Goal: Information Seeking & Learning: Learn about a topic

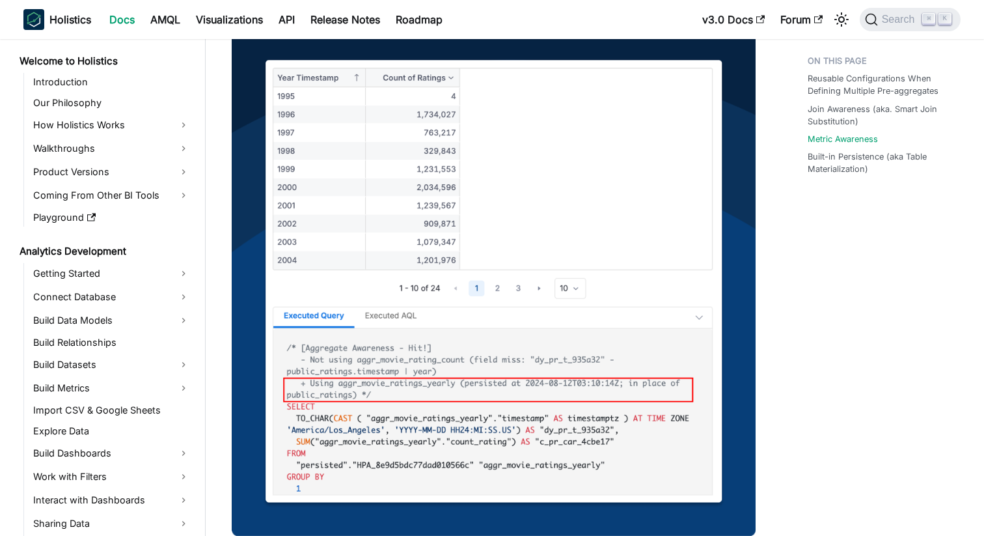
scroll to position [941, 0]
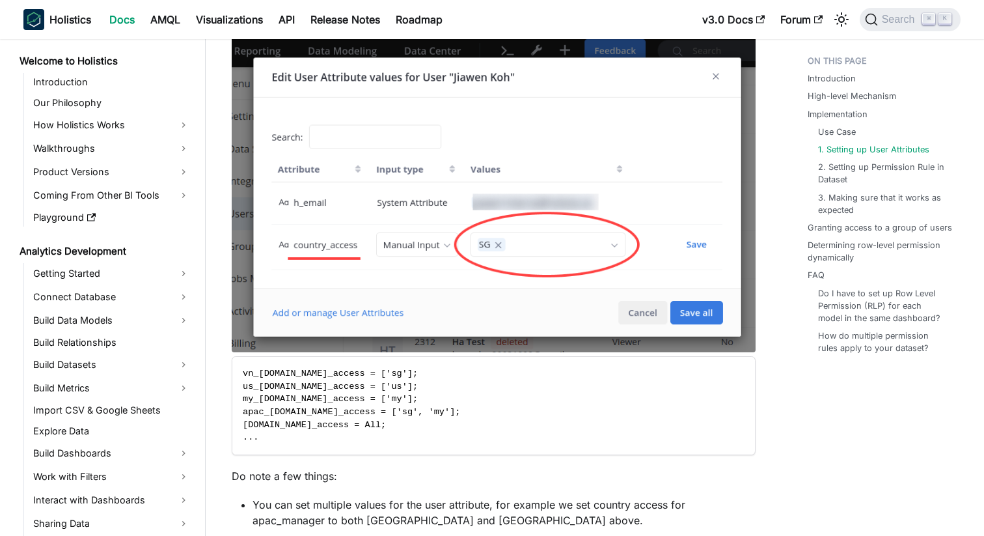
scroll to position [713, 0]
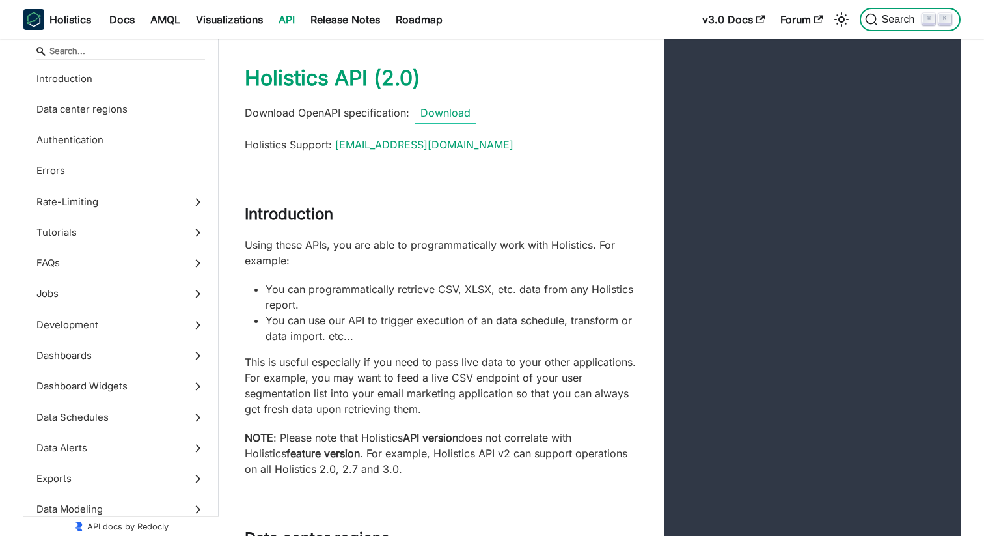
click at [897, 23] on span "Search" at bounding box center [900, 20] width 45 height 12
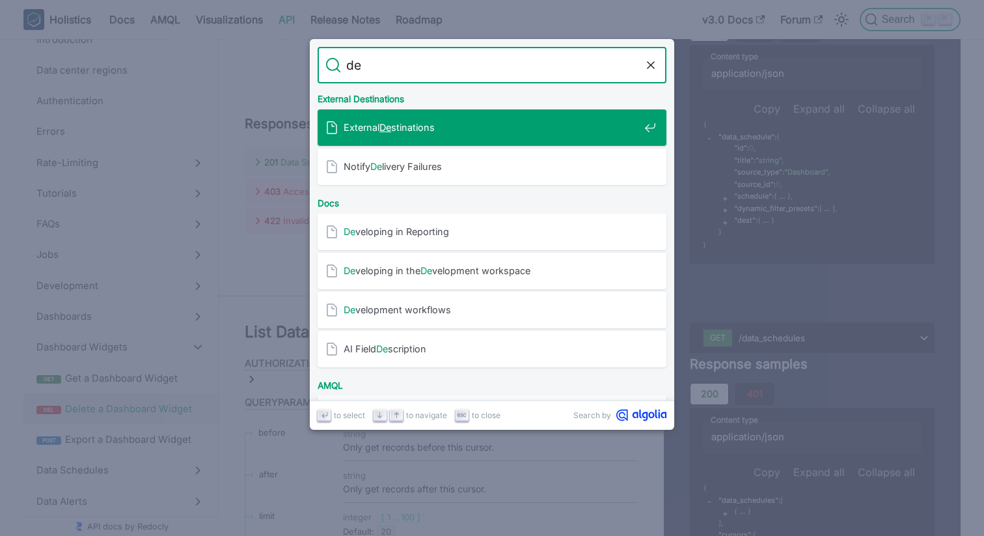
type input "d"
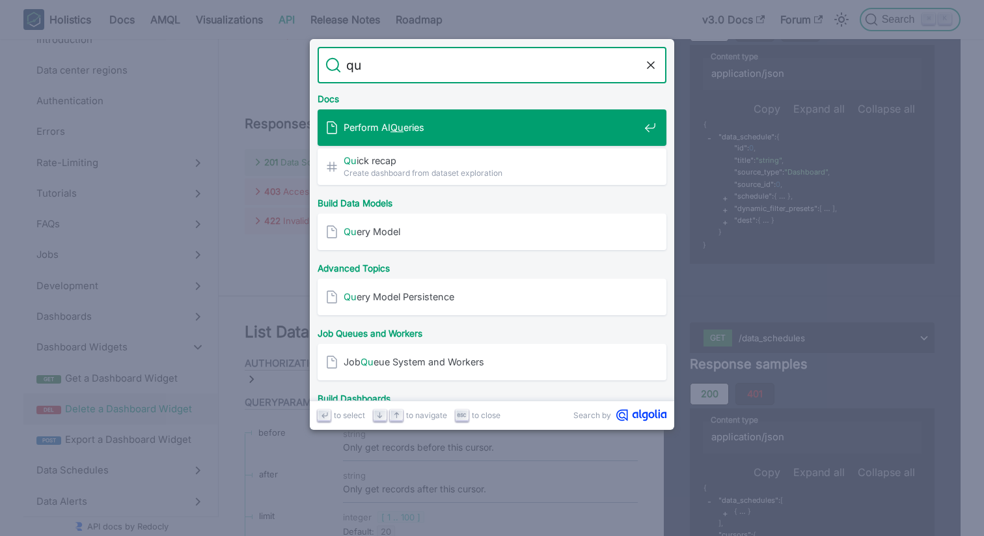
type input "q"
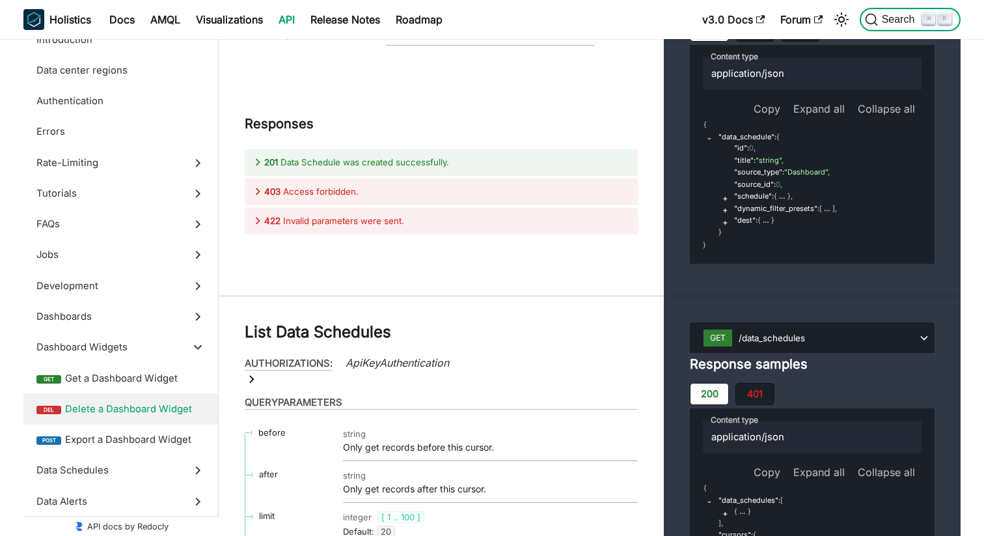
click at [883, 21] on span "Search" at bounding box center [900, 20] width 45 height 12
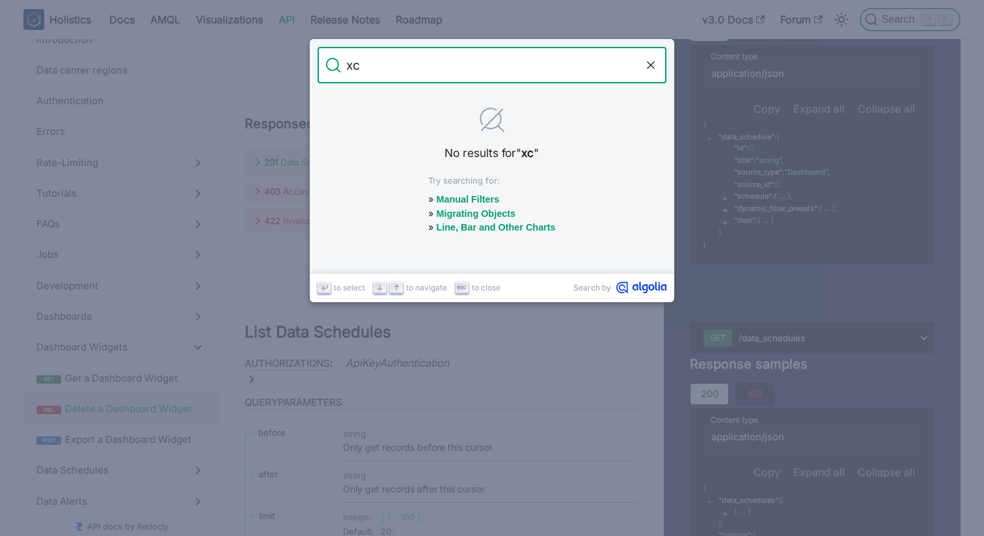
type input "x"
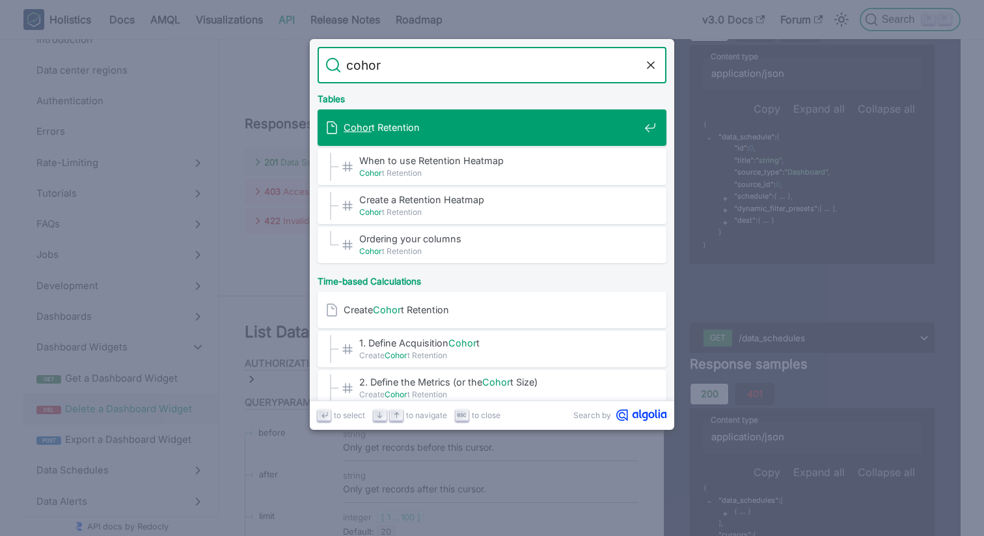
type input "cohort"
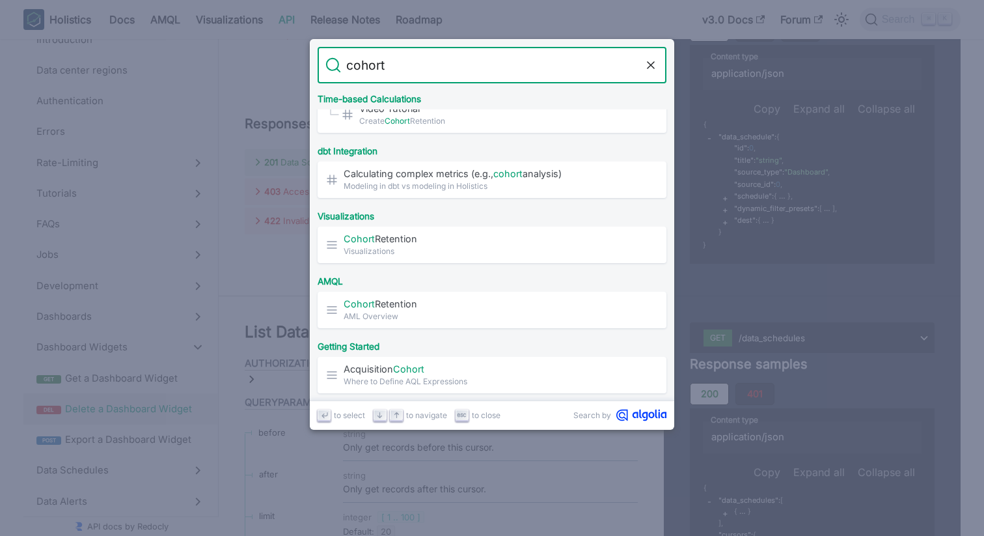
scroll to position [398, 0]
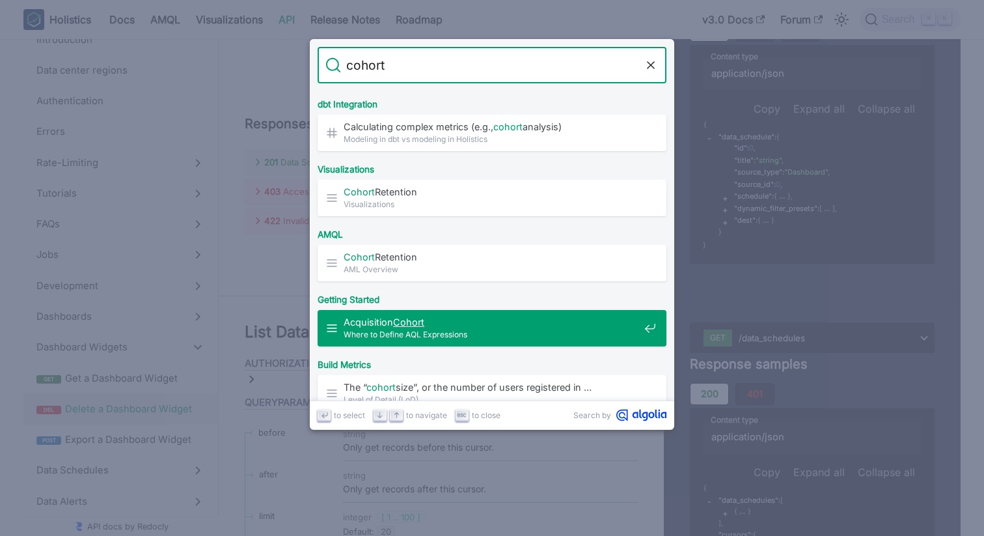
click at [418, 325] on mark "Cohort" at bounding box center [408, 321] width 31 height 11
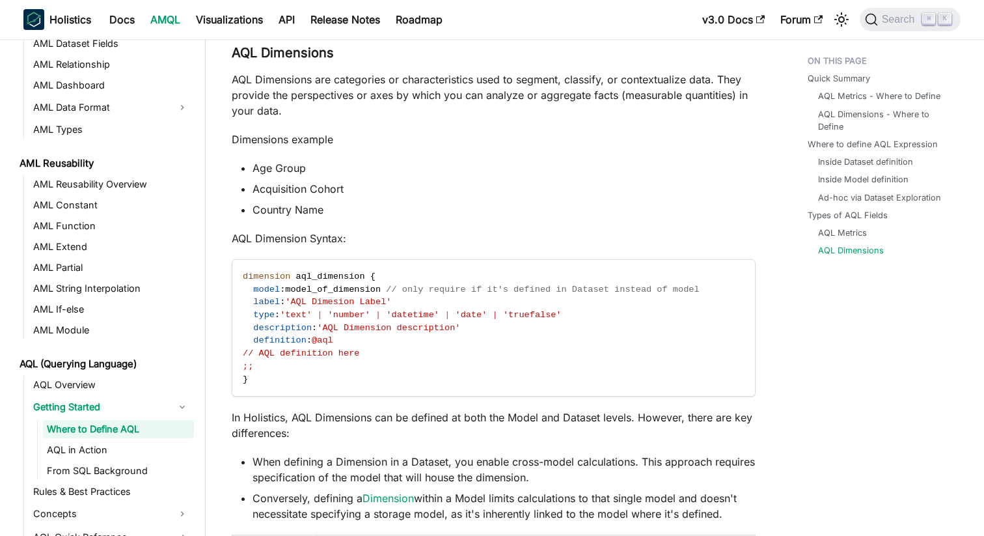
scroll to position [264, 0]
click at [886, 14] on span "Search" at bounding box center [900, 20] width 45 height 12
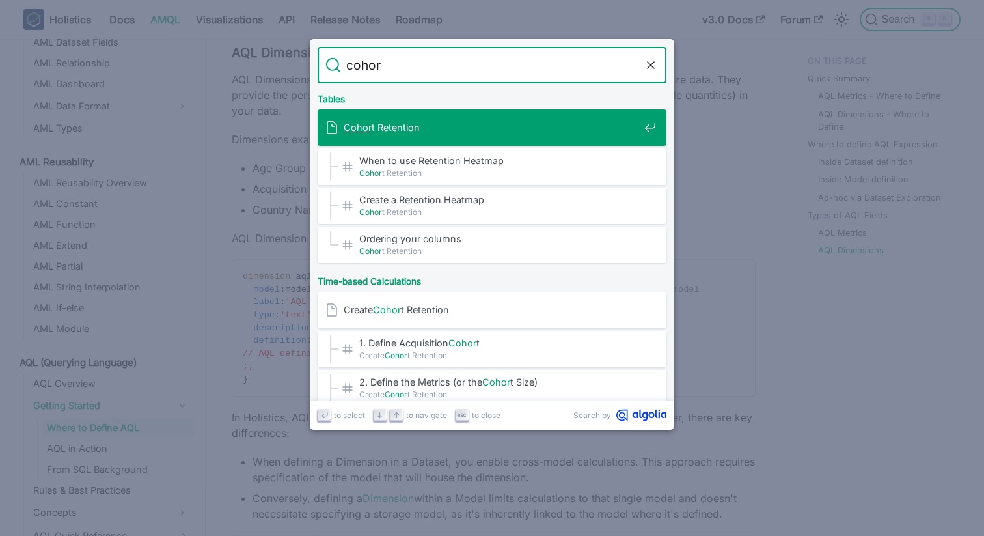
type input "cohort"
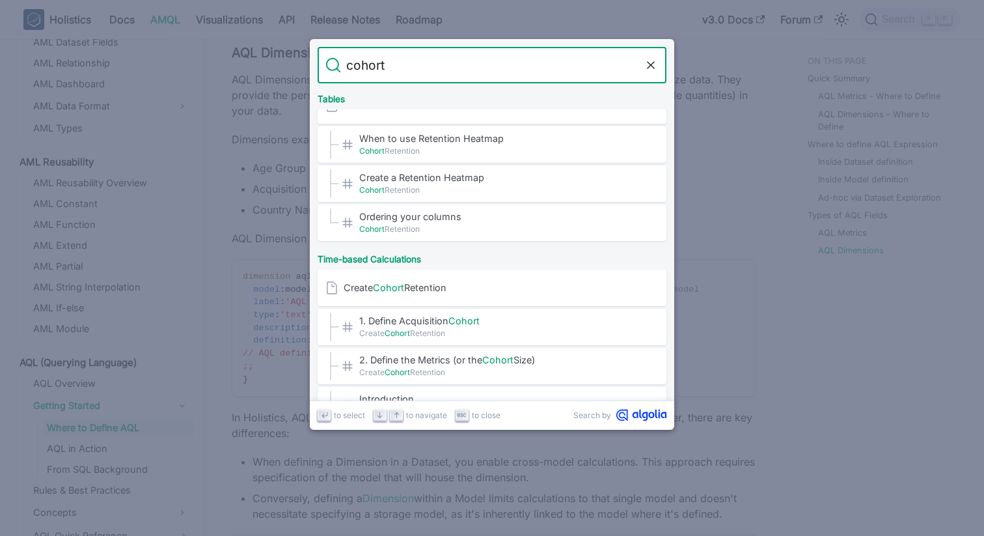
scroll to position [0, 0]
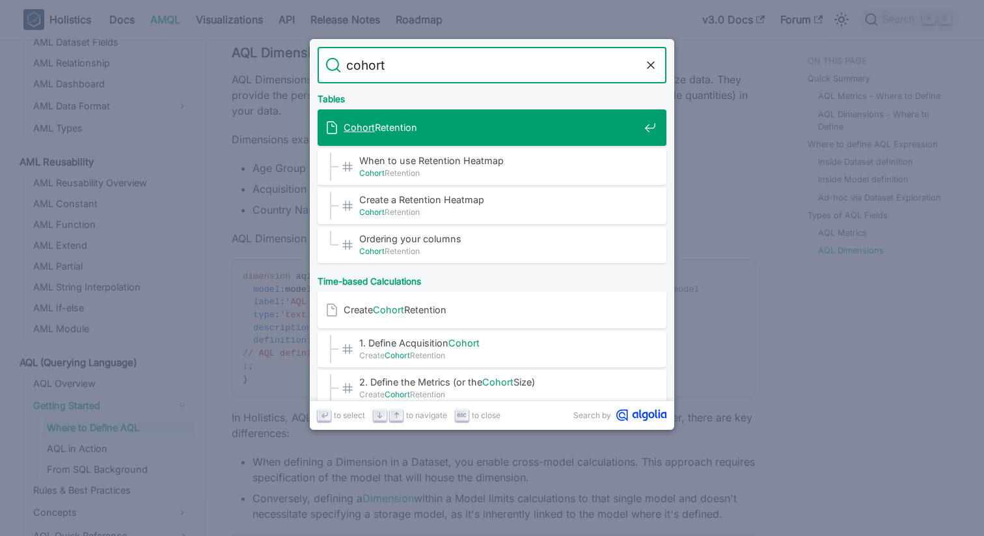
click at [443, 137] on div "Cohort Retention" at bounding box center [495, 127] width 341 height 36
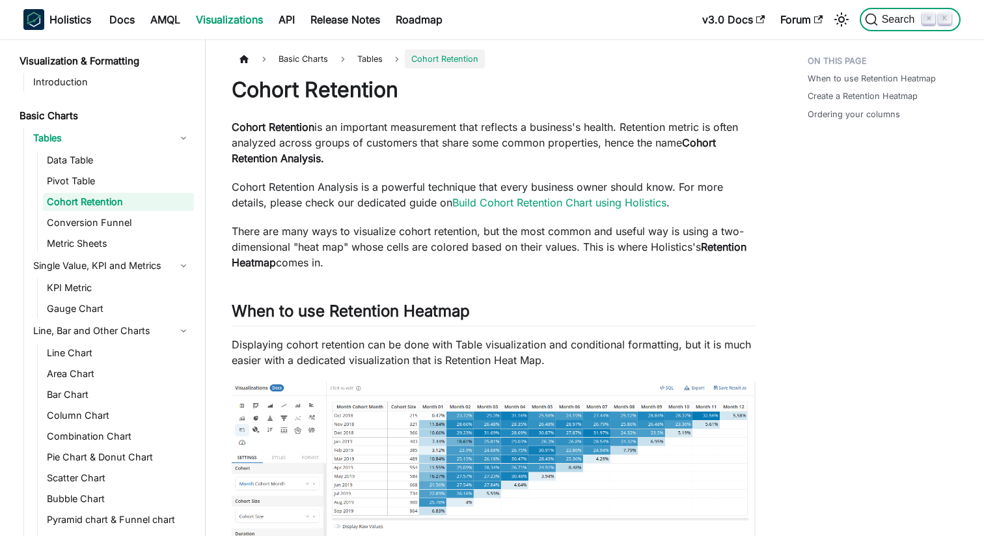
click at [886, 27] on button "Search ⌘ K" at bounding box center [910, 19] width 101 height 23
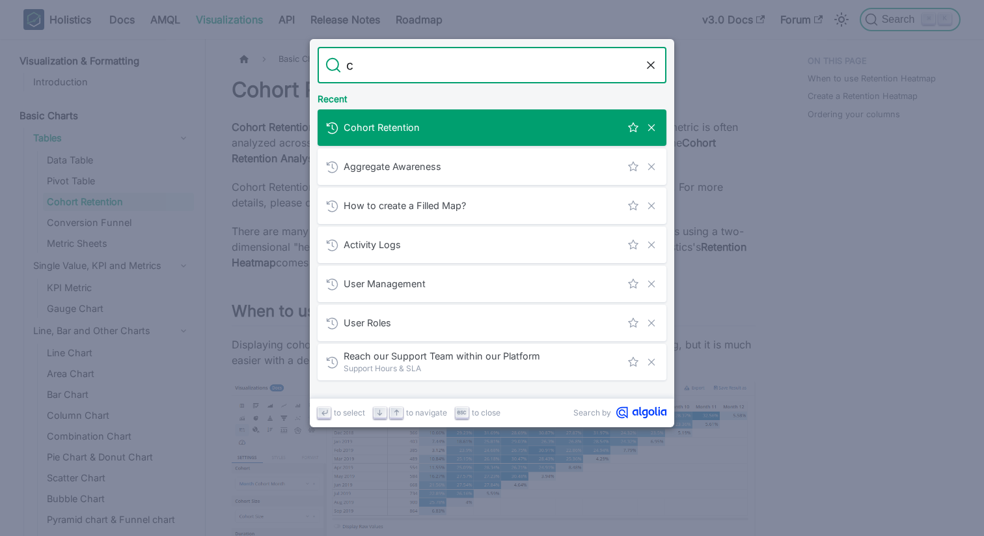
type input "co"
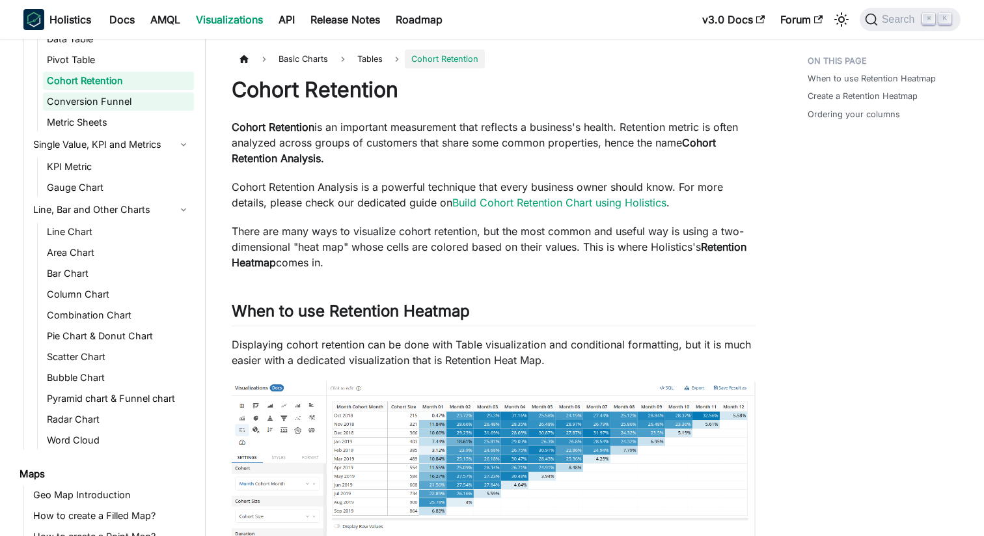
scroll to position [124, 0]
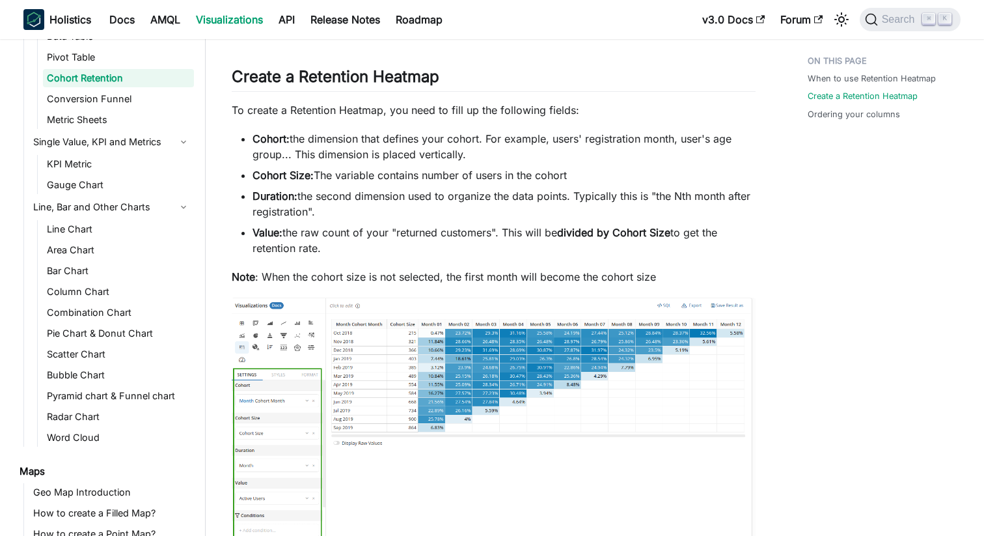
scroll to position [595, 0]
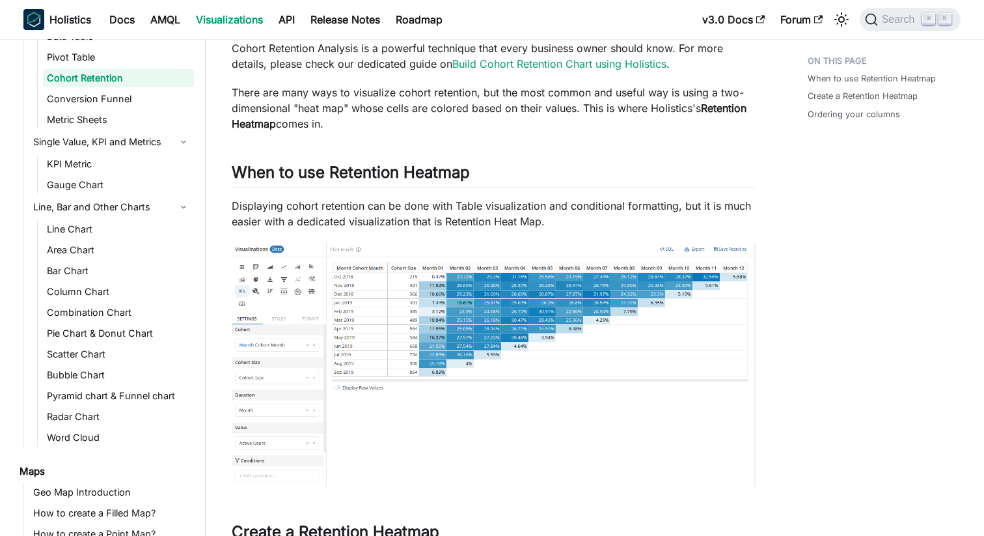
scroll to position [148, 0]
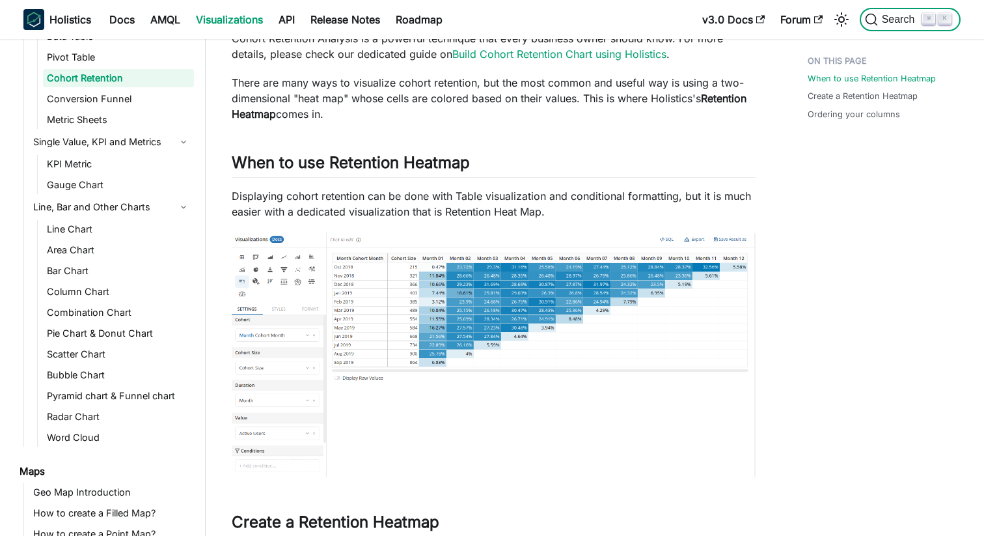
click at [882, 20] on span "Search" at bounding box center [900, 20] width 45 height 12
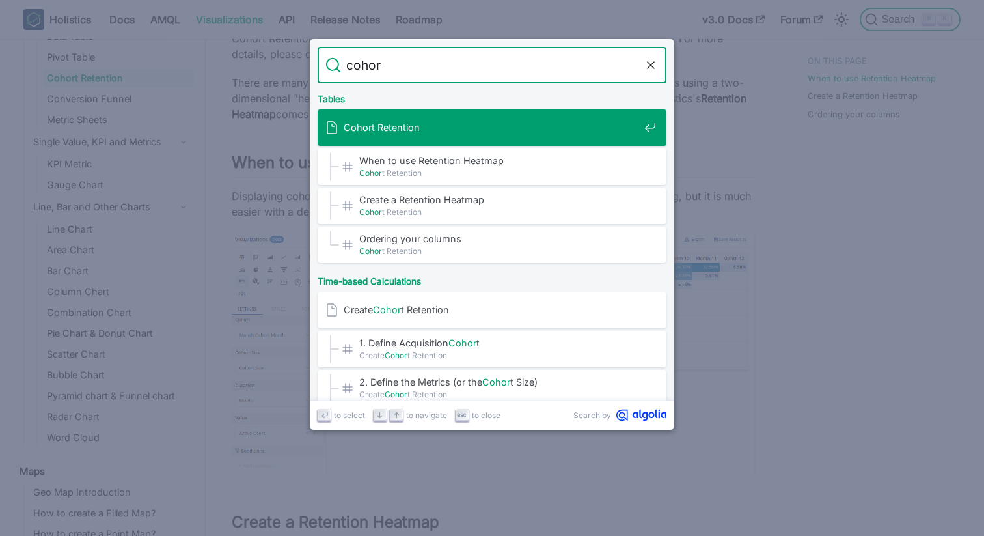
type input "cohort"
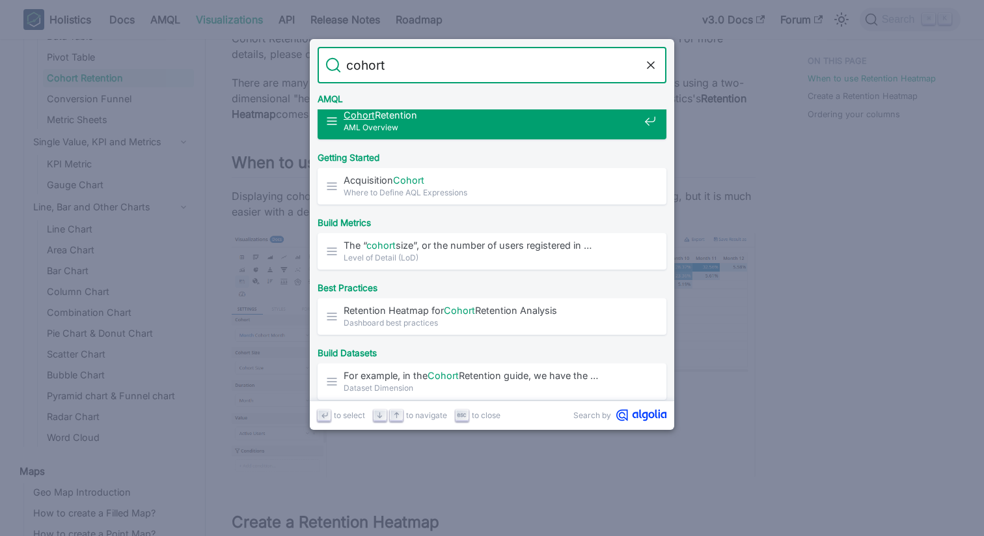
scroll to position [545, 0]
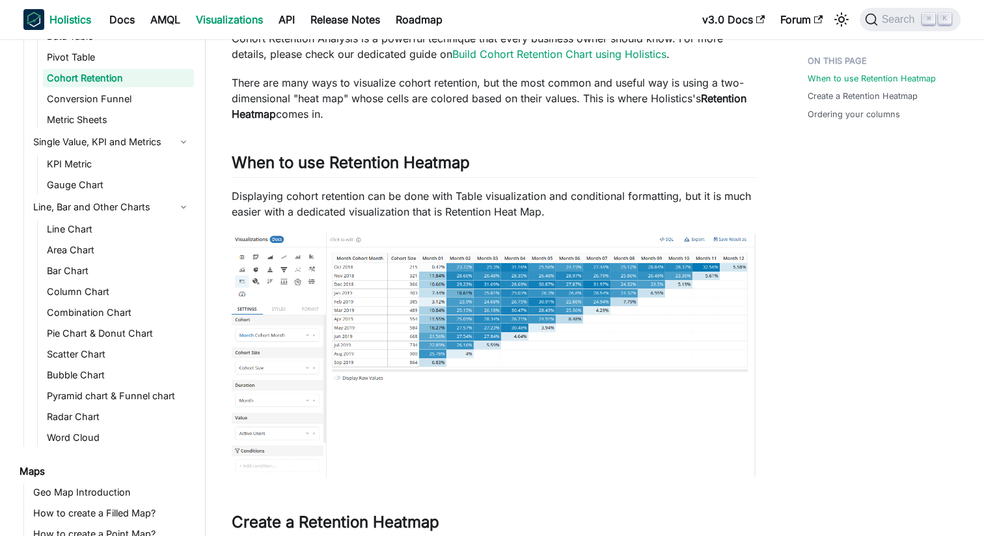
click at [87, 27] on link "Holistics" at bounding box center [57, 19] width 68 height 21
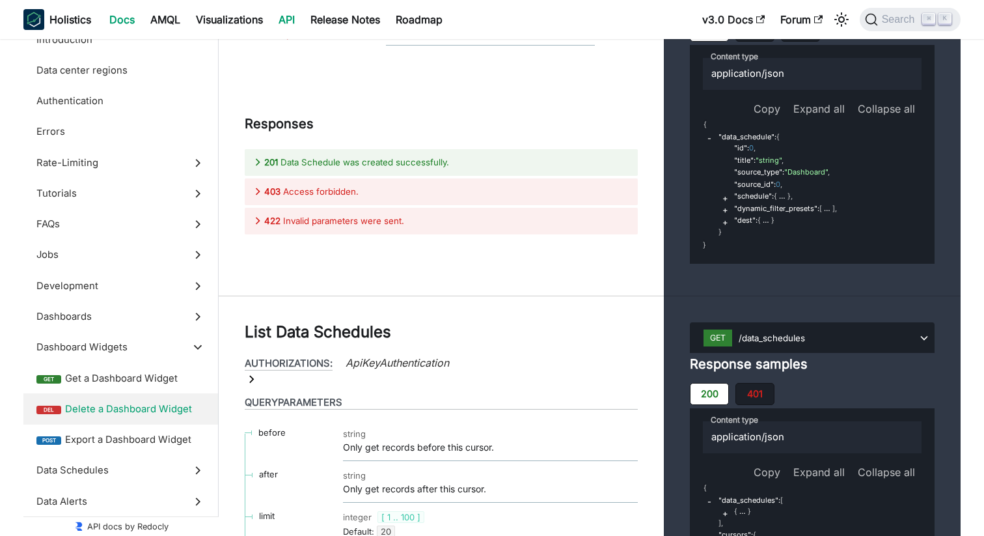
click at [113, 29] on link "Docs" at bounding box center [122, 19] width 41 height 21
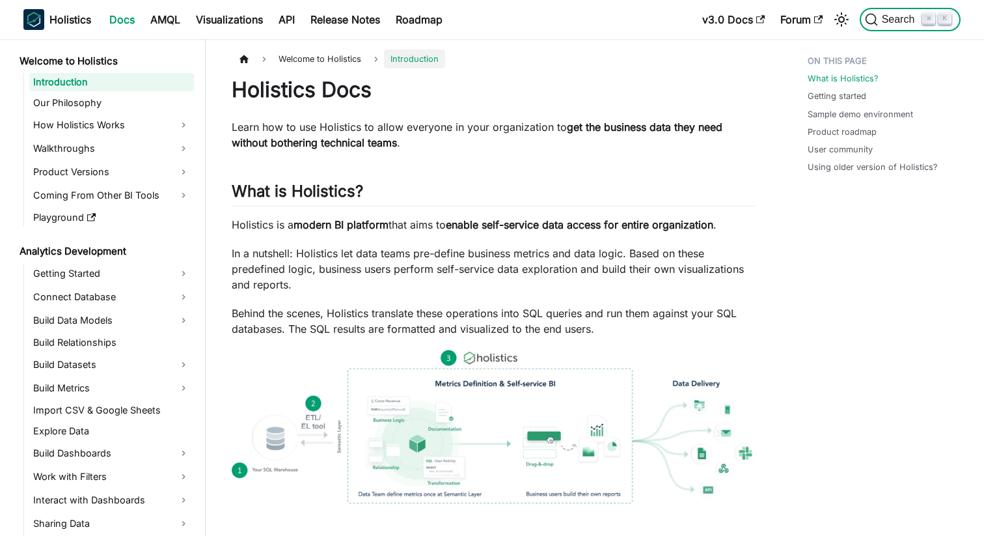
click at [890, 27] on button "Search ⌘ K" at bounding box center [910, 19] width 101 height 23
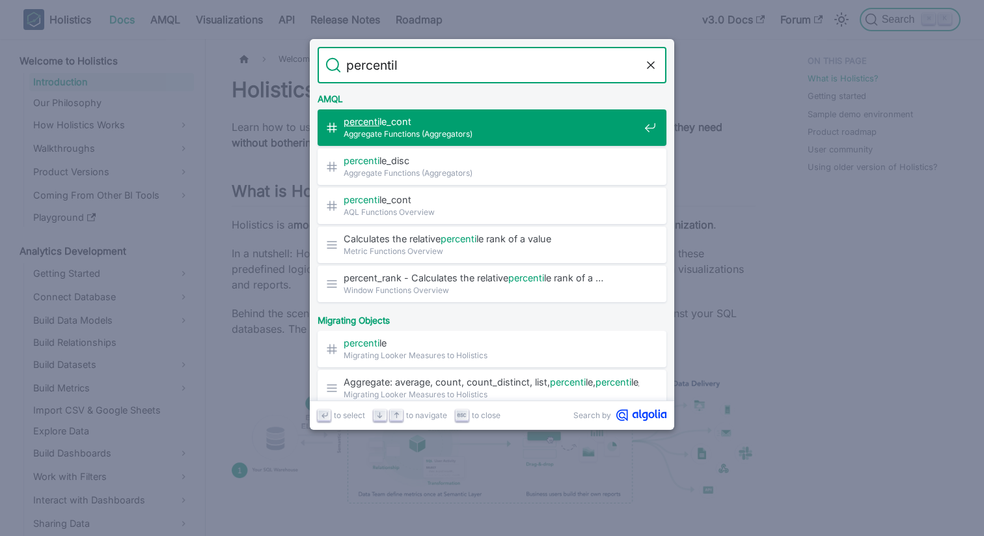
type input "percentile"
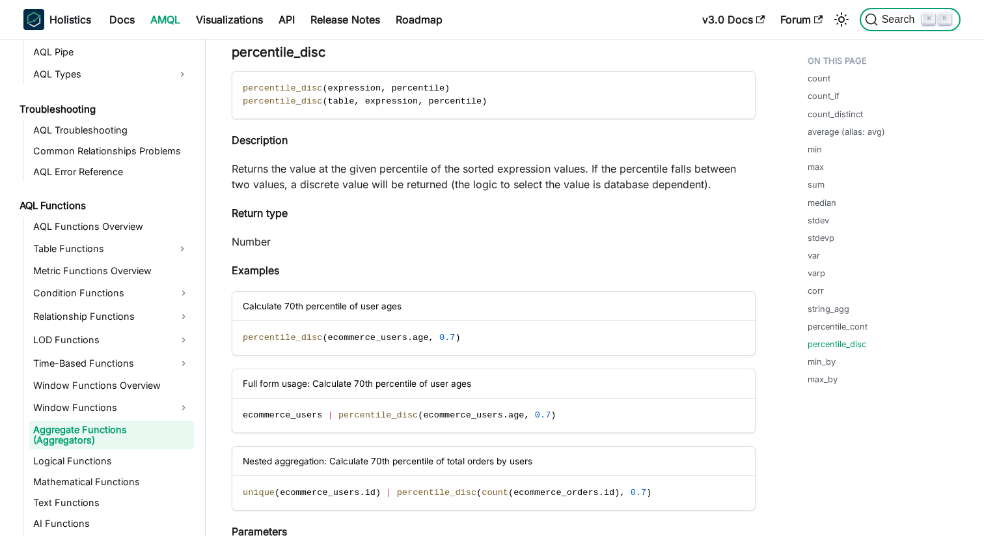
scroll to position [787, 0]
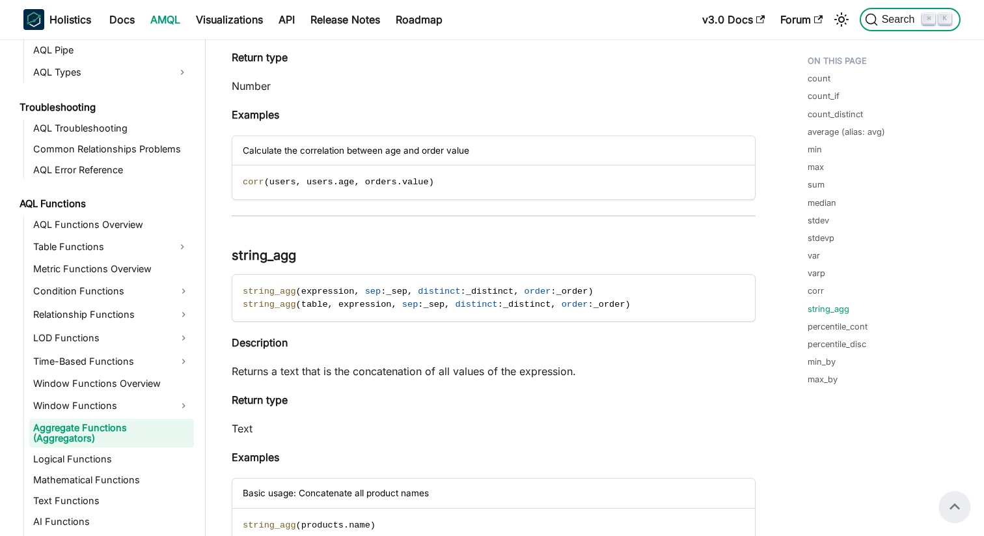
scroll to position [4565, 0]
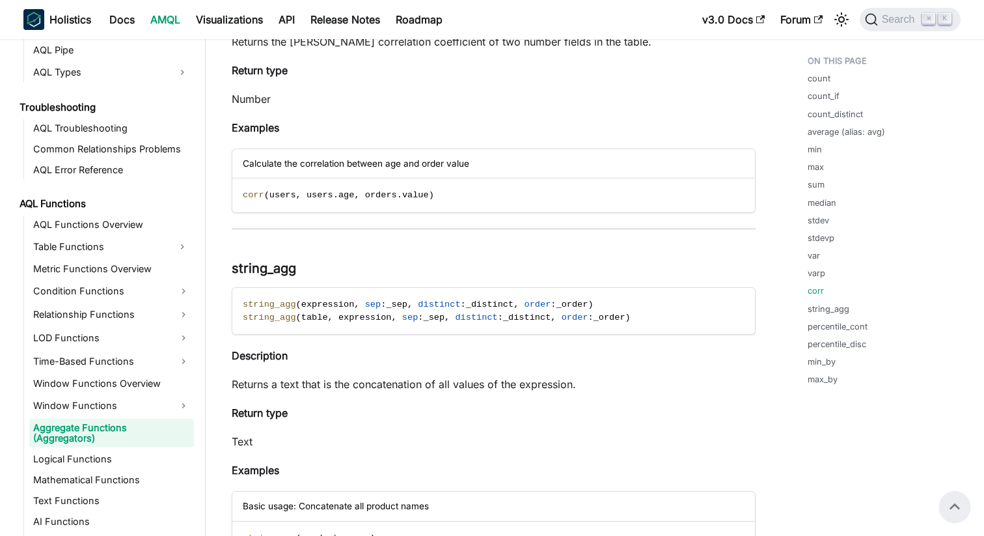
click at [143, 424] on link "Aggregate Functions (Aggregators)" at bounding box center [111, 432] width 165 height 29
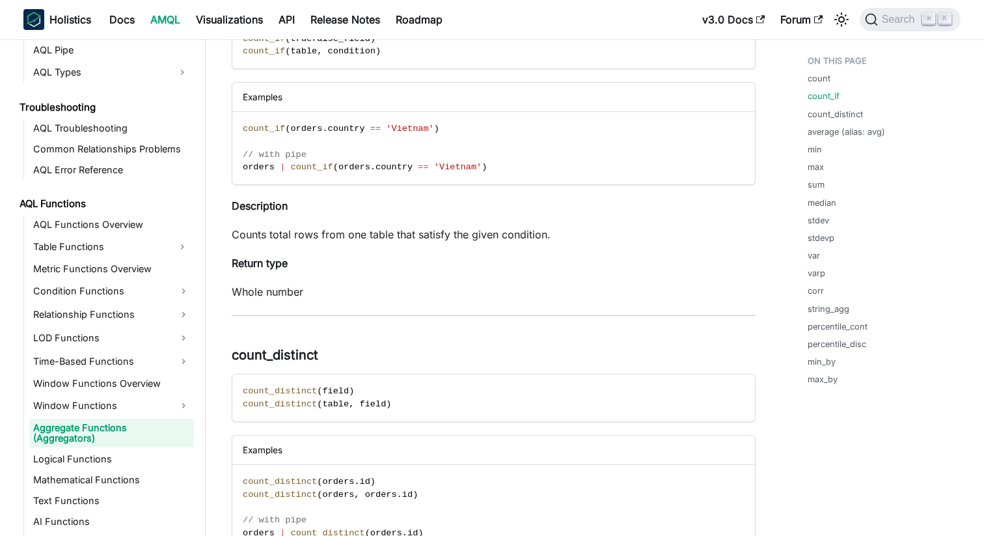
scroll to position [590, 0]
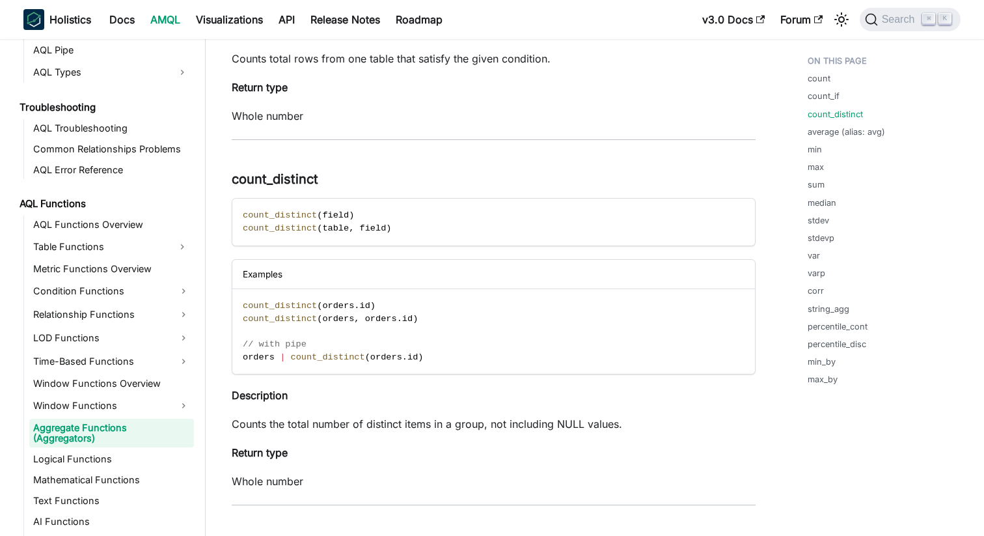
scroll to position [782, 0]
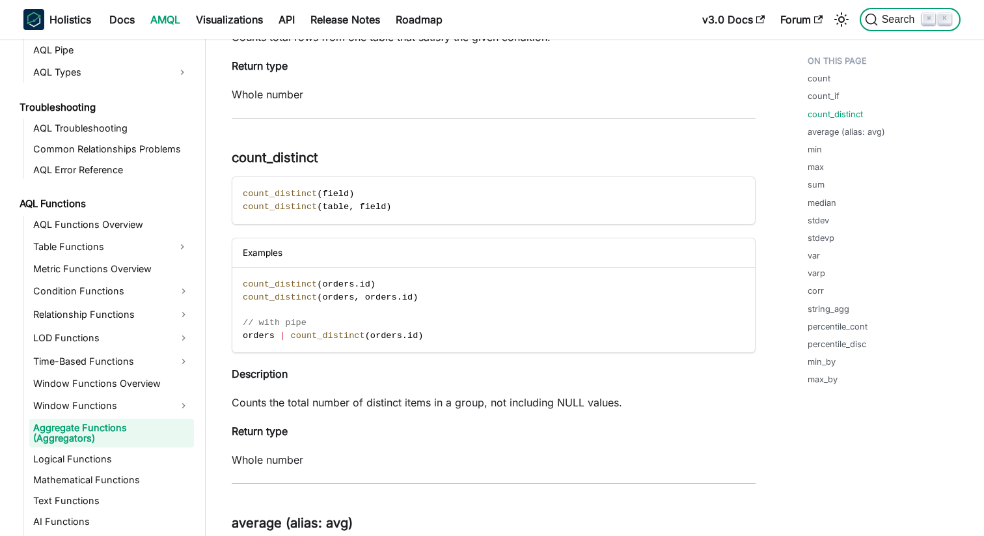
click at [892, 25] on span "Search" at bounding box center [894, 19] width 58 height 13
click at [842, 329] on link "percentile_cont" at bounding box center [840, 326] width 60 height 12
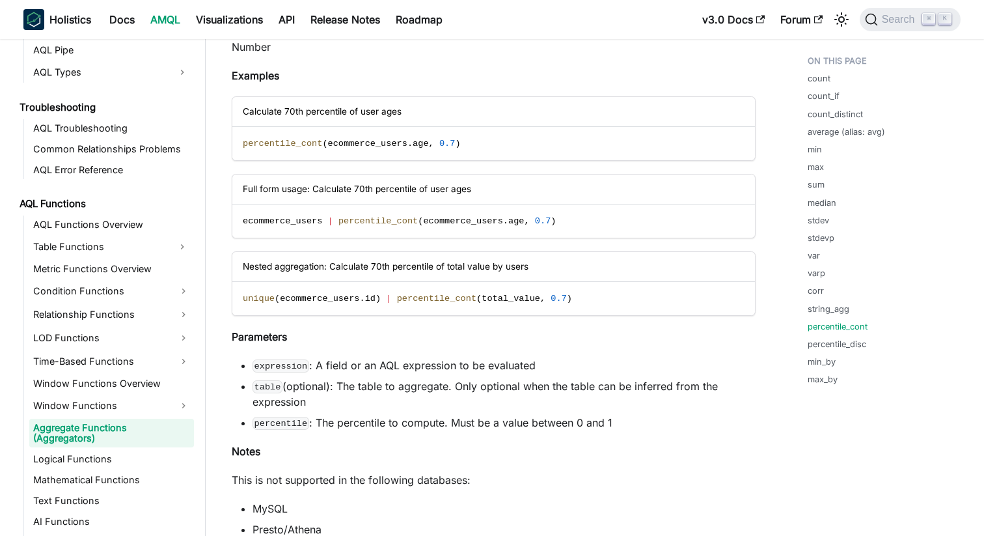
scroll to position [5848, 0]
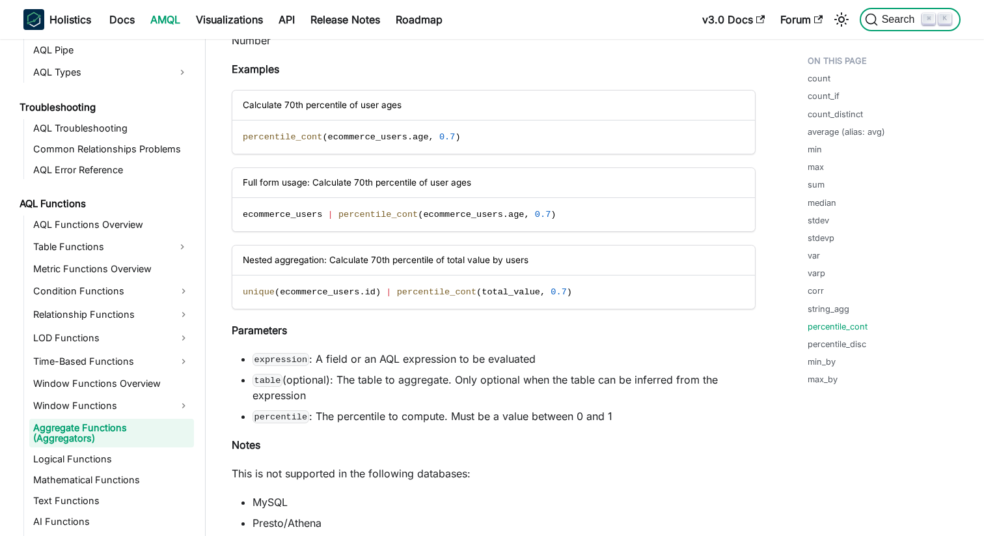
click at [901, 25] on span "Search" at bounding box center [894, 19] width 58 height 13
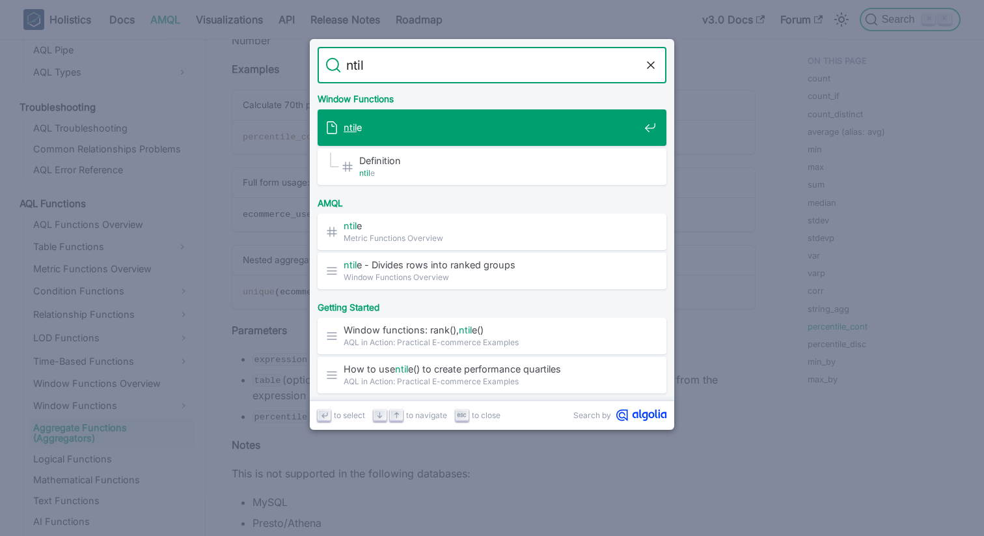
type input "ntile"
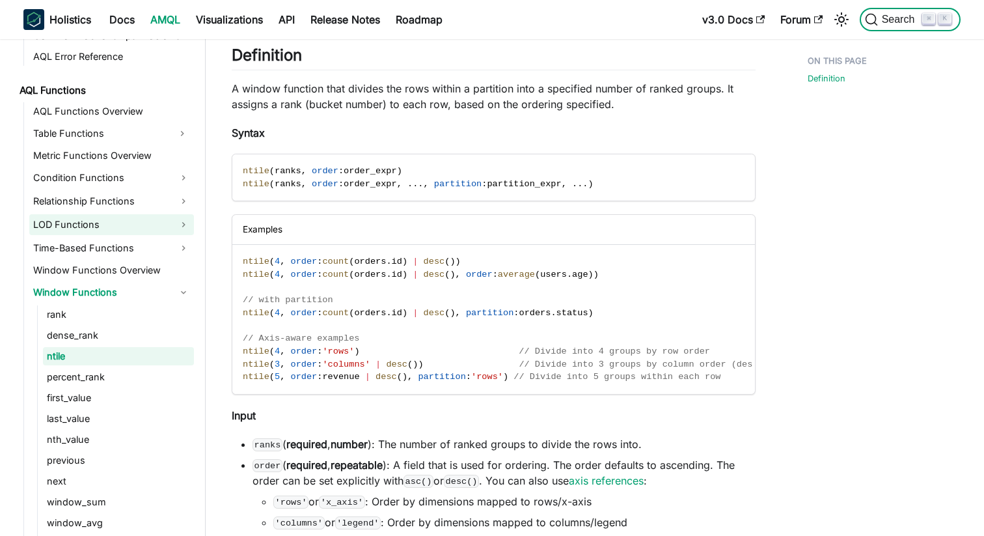
scroll to position [905, 0]
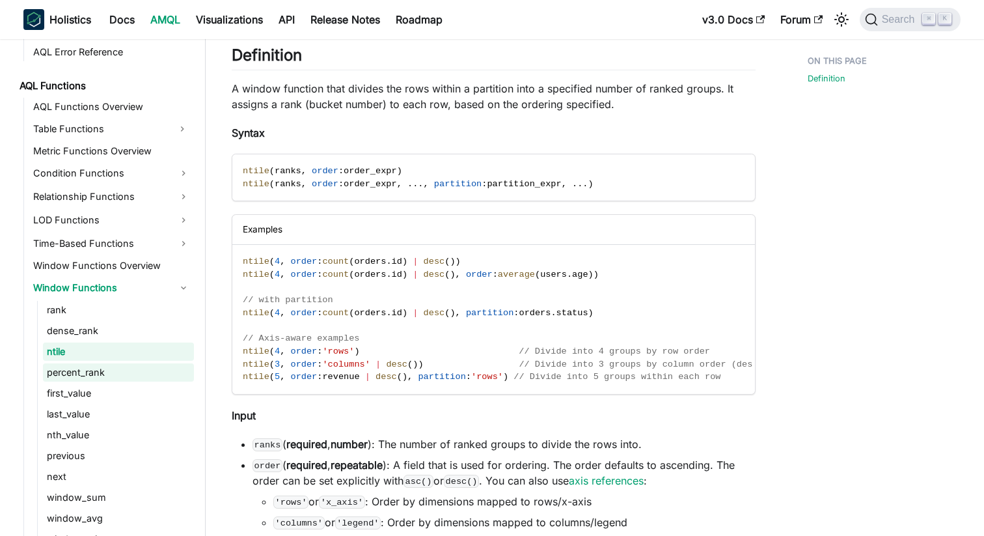
click at [79, 368] on link "percent_rank" at bounding box center [118, 372] width 151 height 18
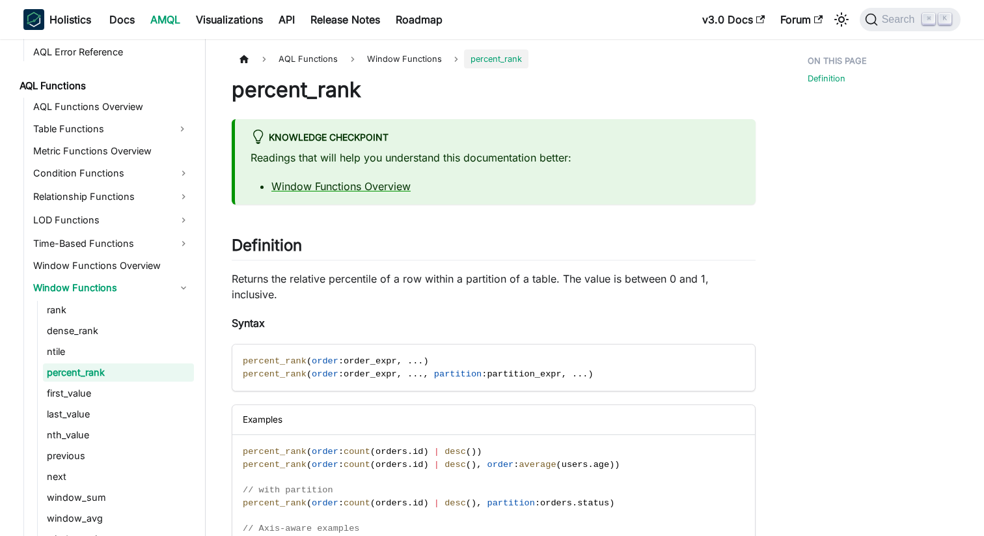
click at [87, 368] on link "percent_rank" at bounding box center [118, 372] width 151 height 18
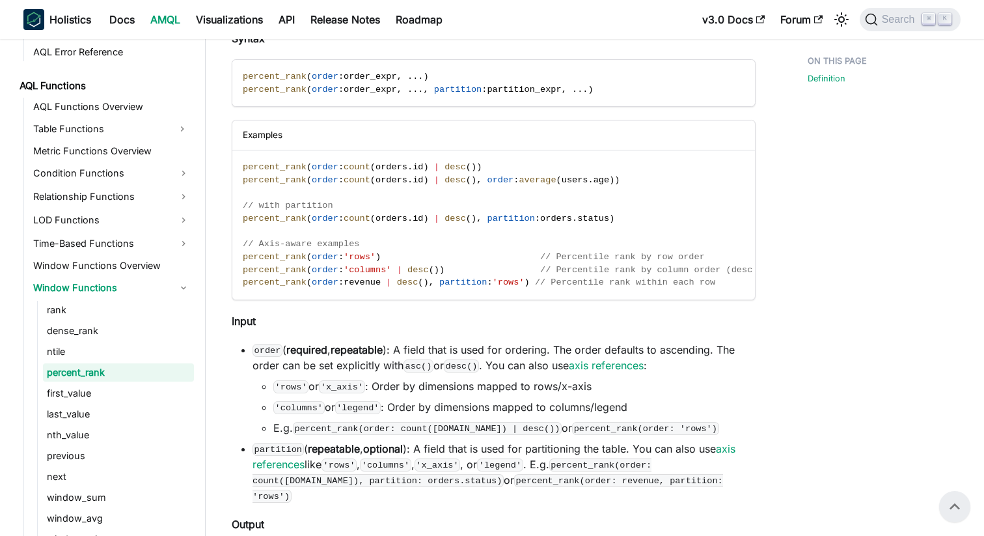
scroll to position [244, 0]
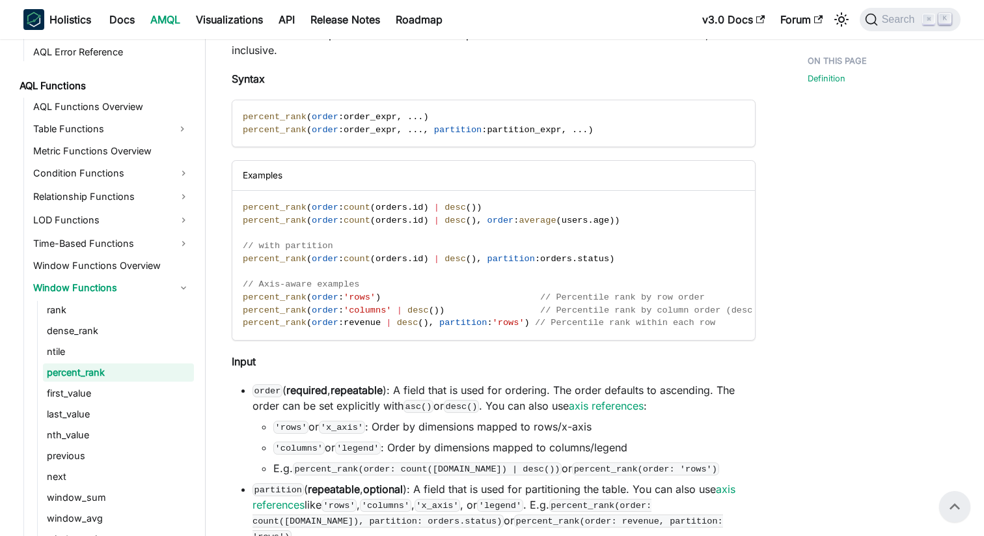
click at [159, 25] on link "AMQL" at bounding box center [166, 19] width 46 height 21
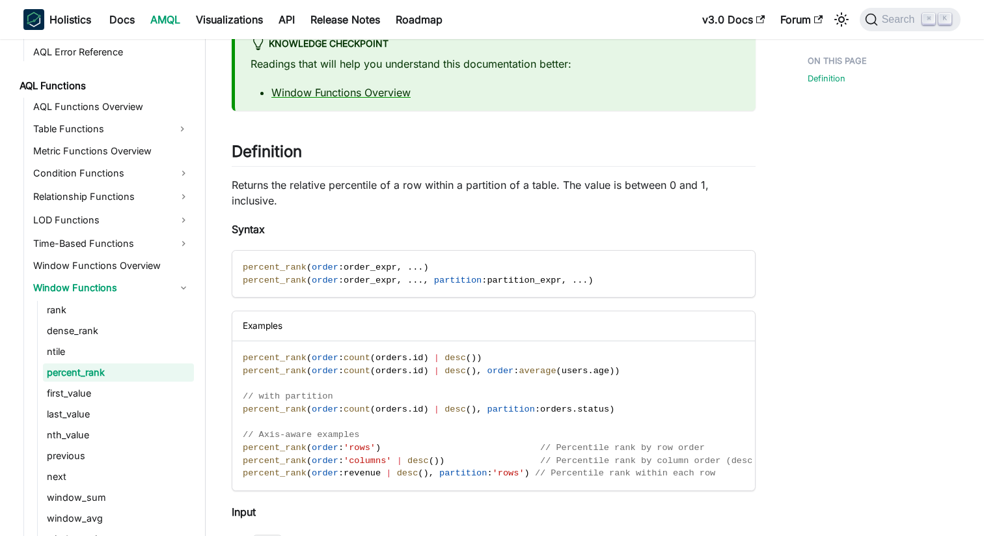
scroll to position [94, 0]
click at [133, 361] on ul "rank dense_rank ntile percent_rank first_value last_value nth_value previous ne…" at bounding box center [115, 487] width 157 height 372
click at [126, 351] on link "ntile" at bounding box center [118, 351] width 151 height 18
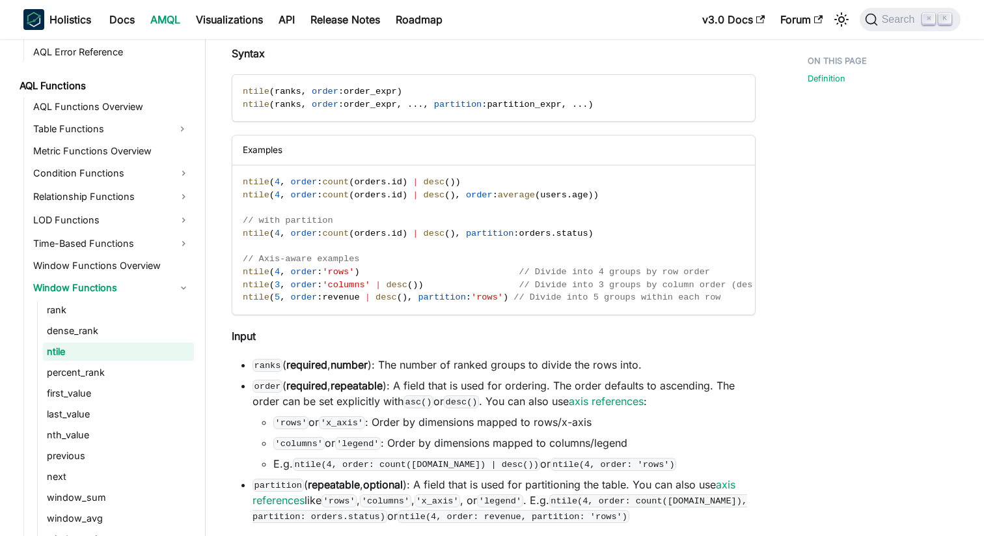
scroll to position [270, 0]
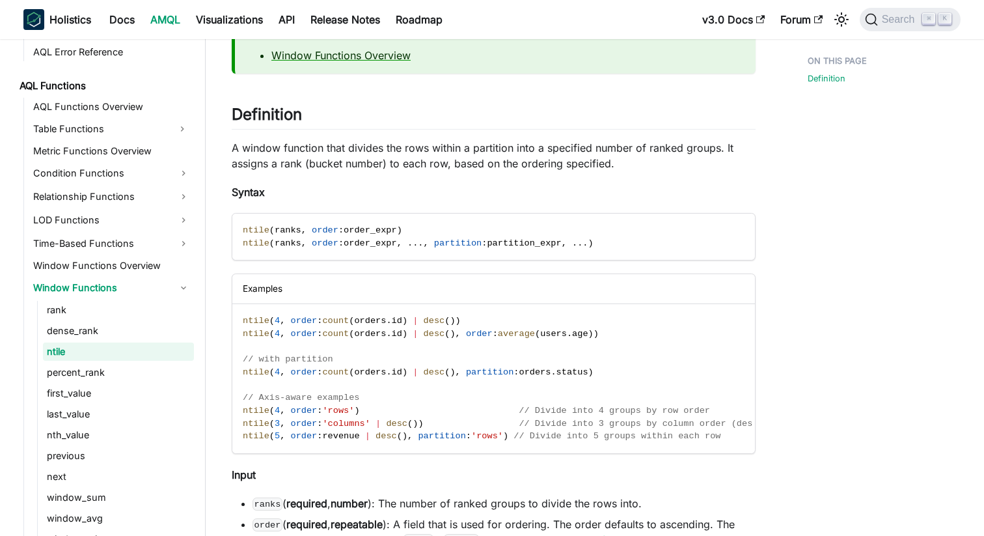
scroll to position [126, 0]
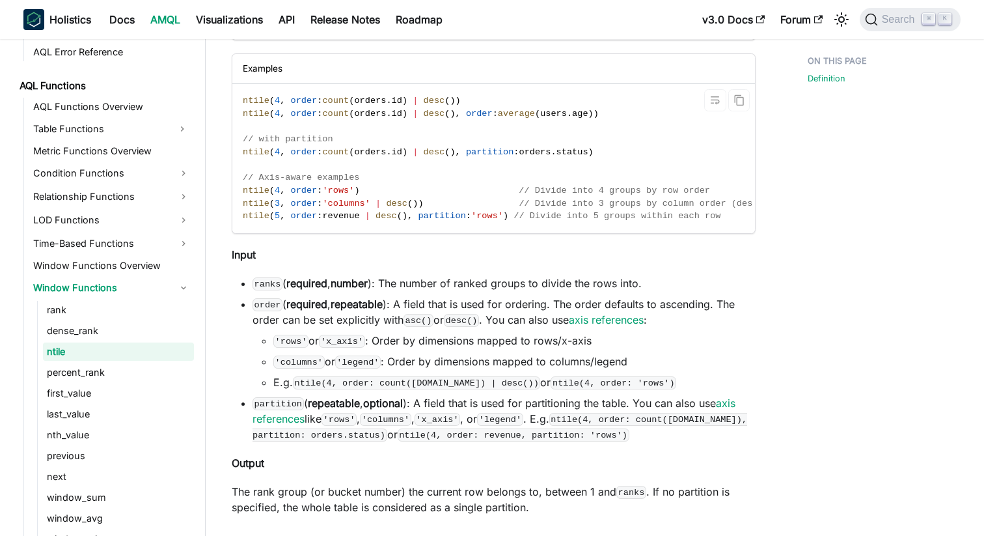
scroll to position [525, 0]
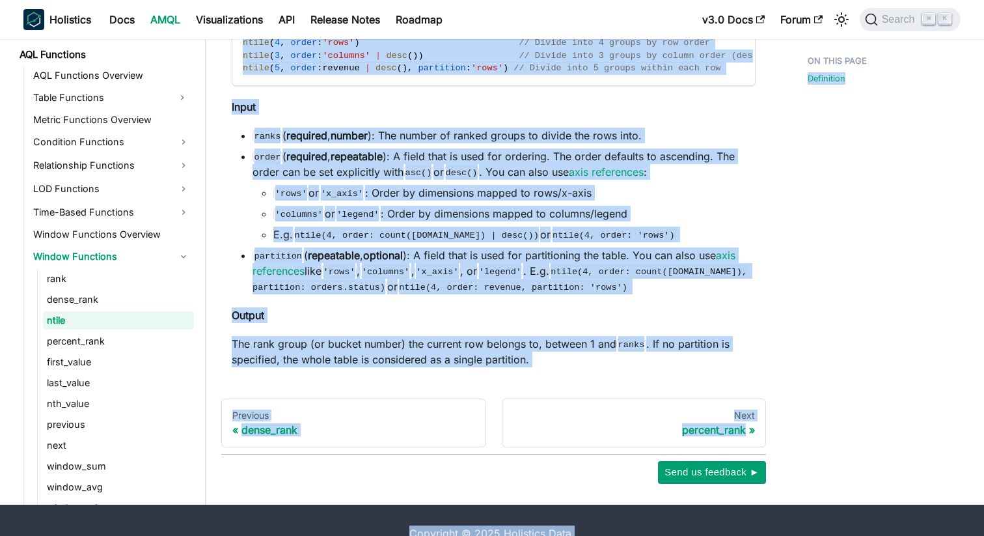
scroll to position [525, 0]
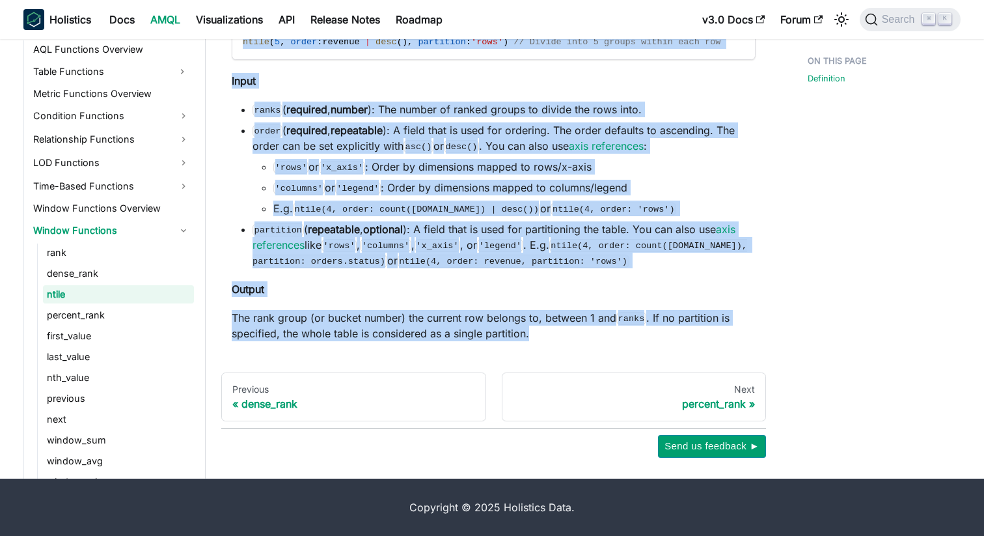
drag, startPoint x: 232, startPoint y: 96, endPoint x: 696, endPoint y: 329, distance: 519.5
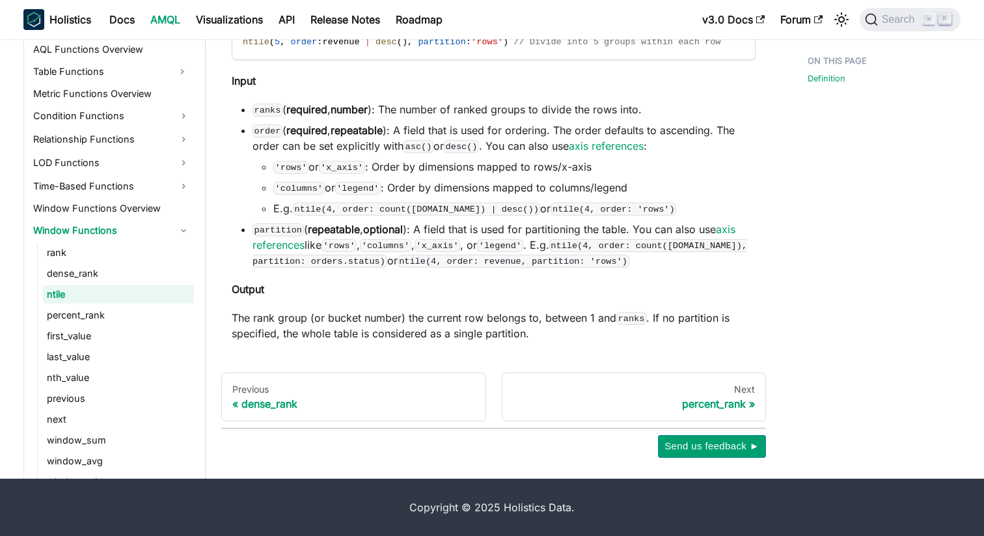
click at [589, 159] on li "'rows' or 'x_axis' : Order by dimensions mapped to rows/x-axis" at bounding box center [514, 167] width 482 height 16
click at [143, 325] on ul "rank dense_rank ntile percent_rank first_value last_value nth_value previous ne…" at bounding box center [115, 429] width 157 height 372
click at [143, 318] on link "percent_rank" at bounding box center [118, 315] width 151 height 18
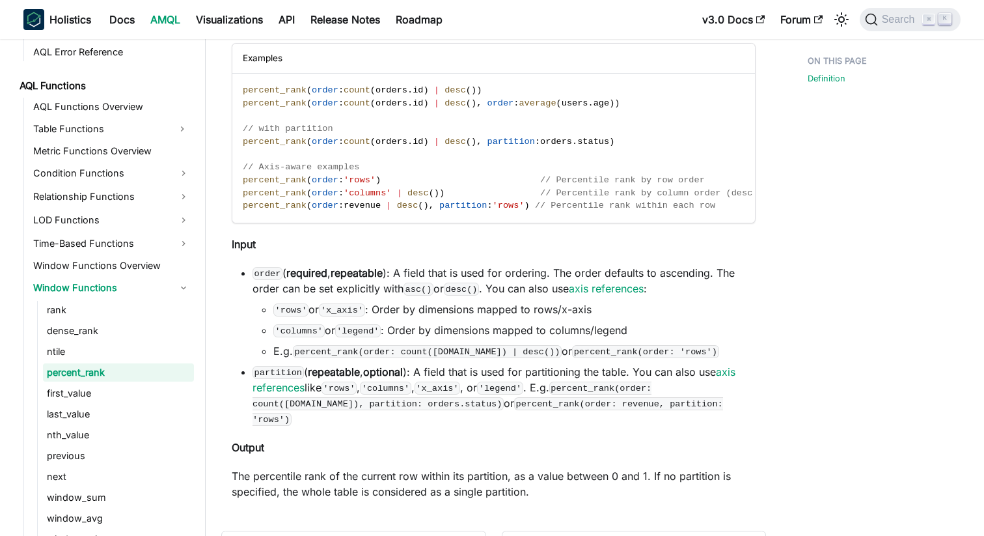
scroll to position [369, 0]
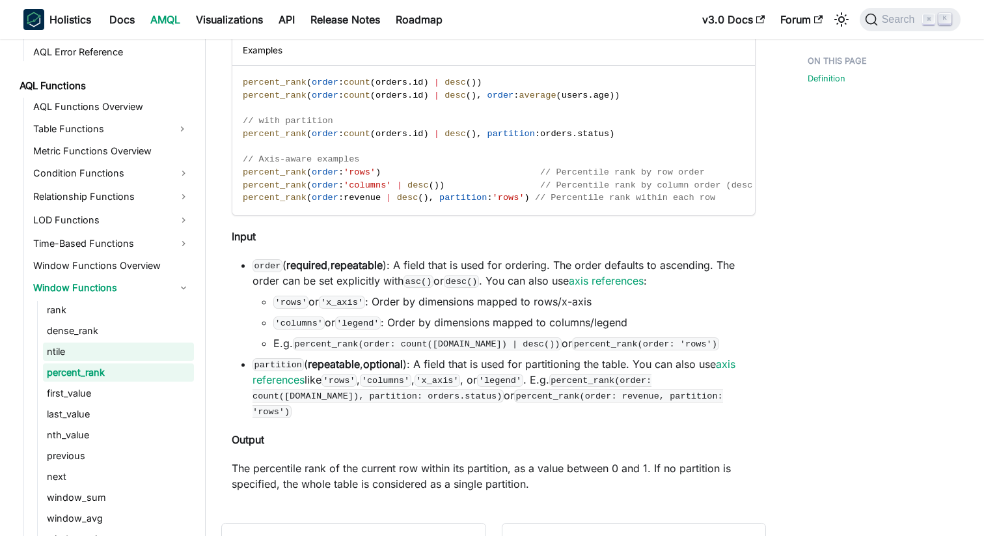
click at [172, 346] on link "ntile" at bounding box center [118, 351] width 151 height 18
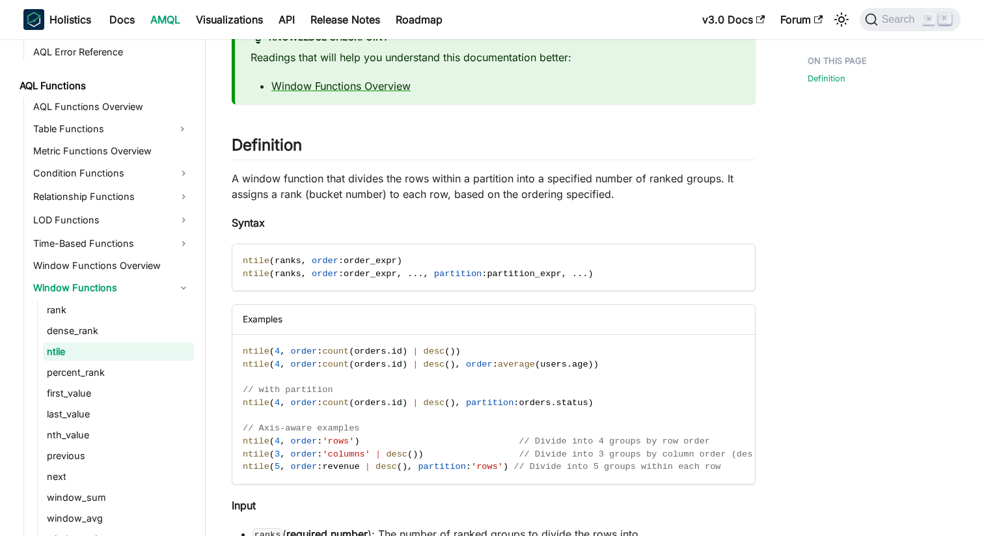
scroll to position [187, 0]
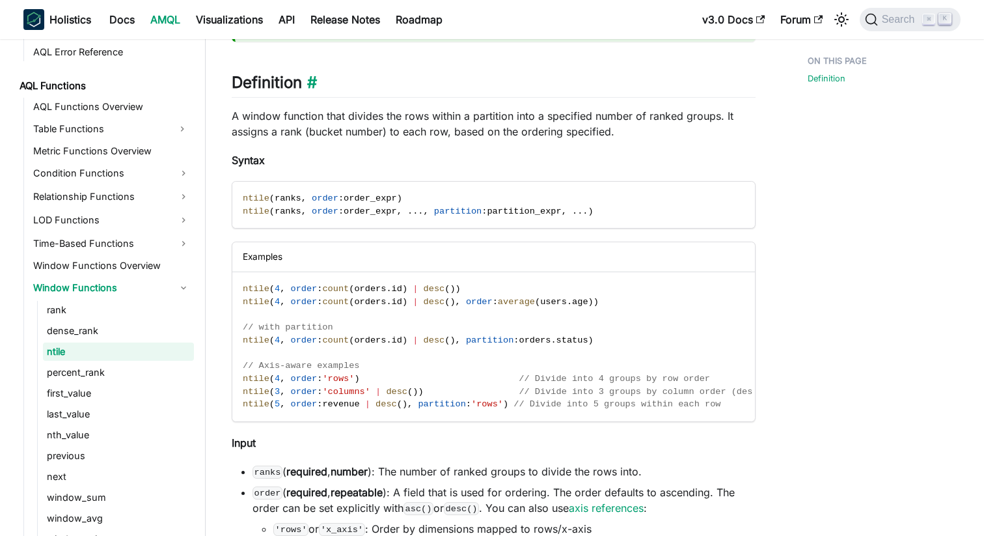
scroll to position [161, 0]
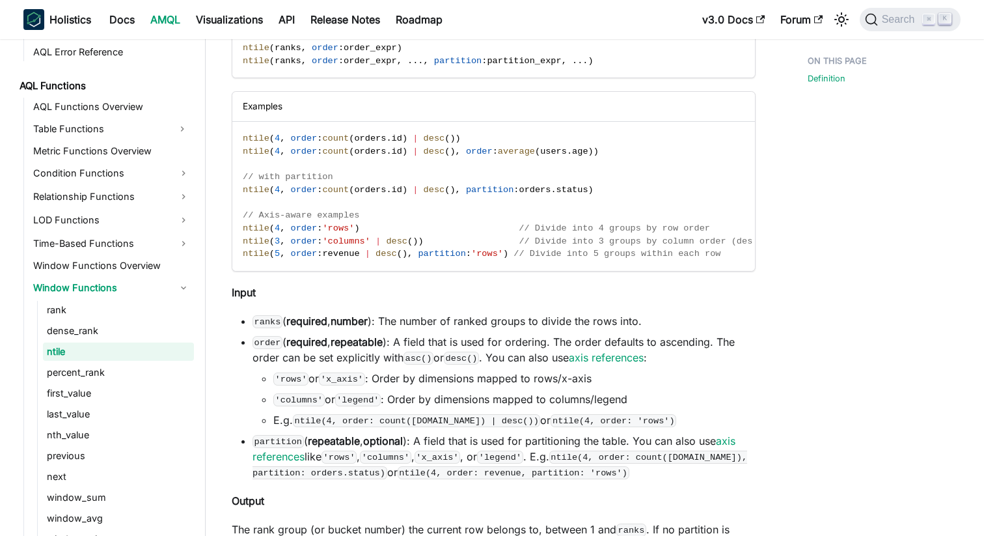
scroll to position [314, 0]
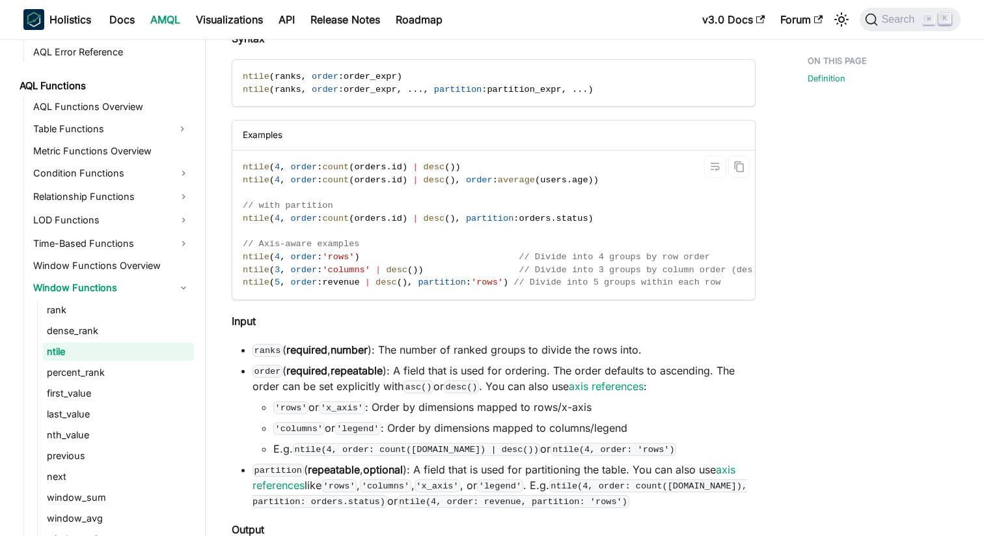
scroll to position [525, 0]
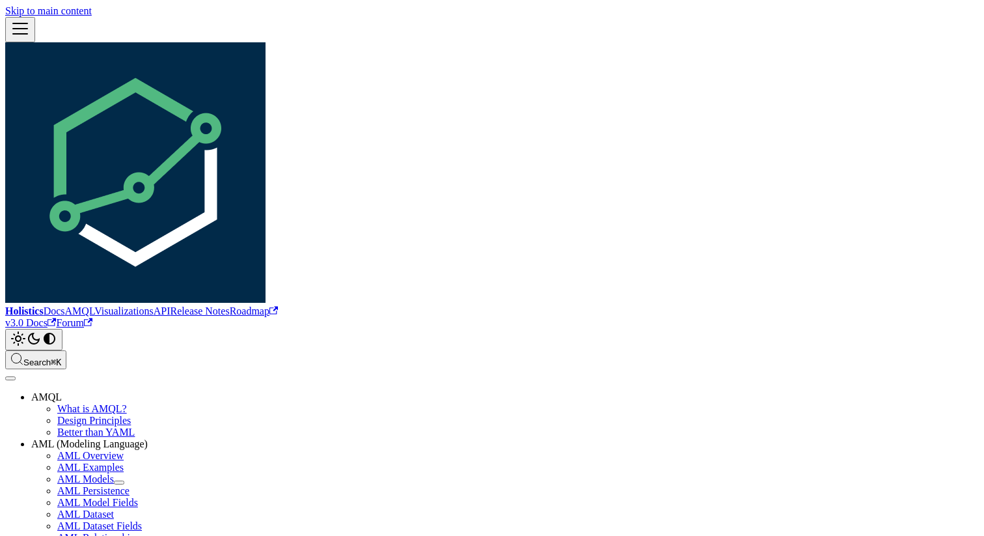
click at [51, 357] on span "Search" at bounding box center [36, 362] width 27 height 10
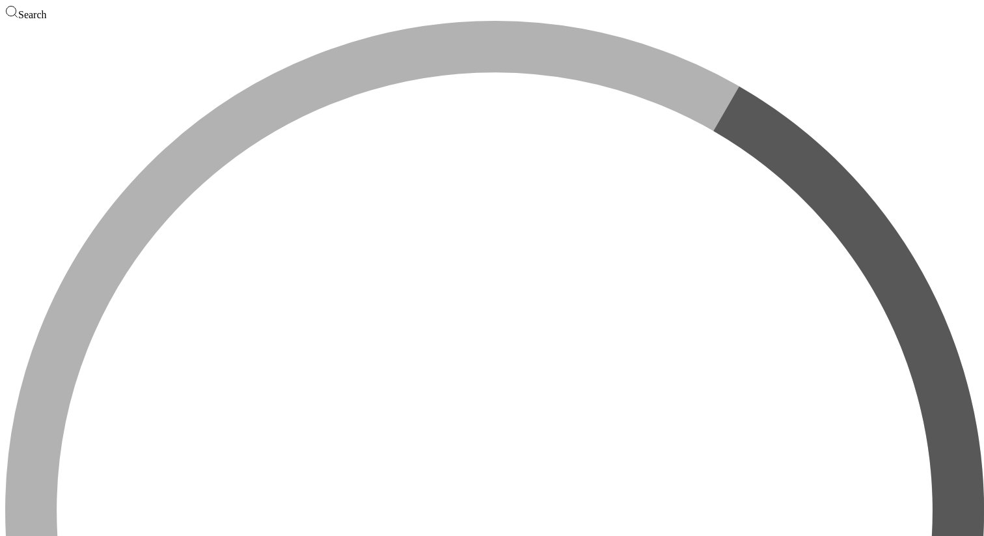
type input "dimenstion"
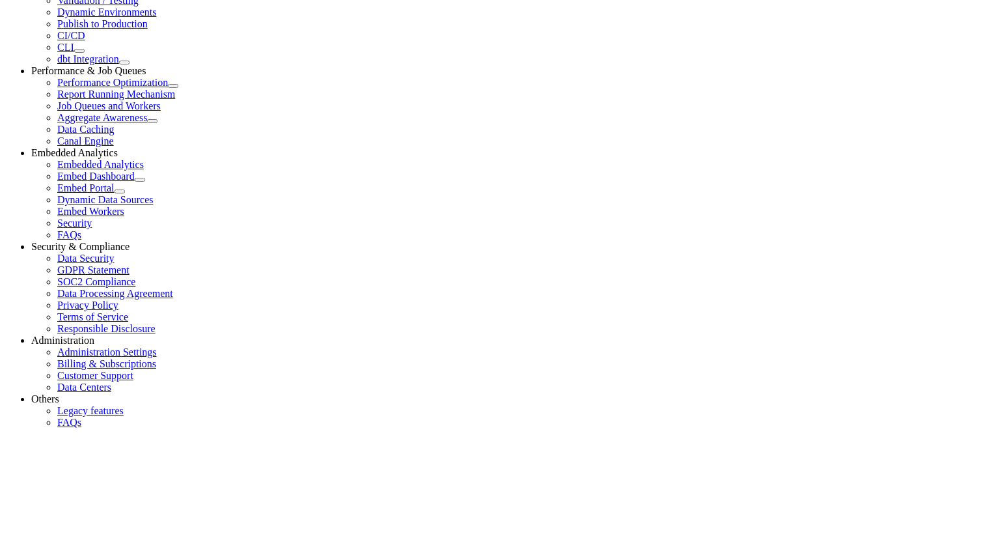
scroll to position [930, 0]
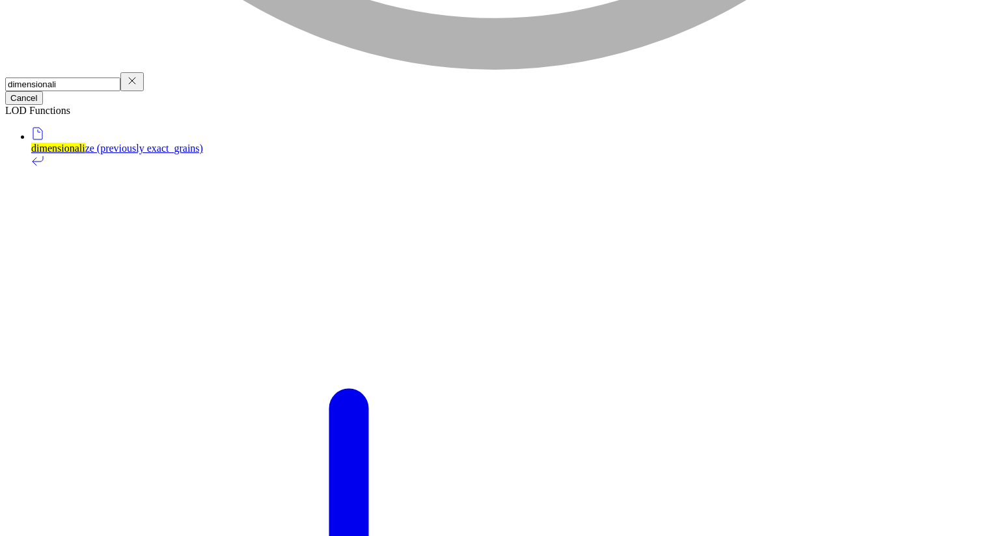
type input "dimensionaliz"
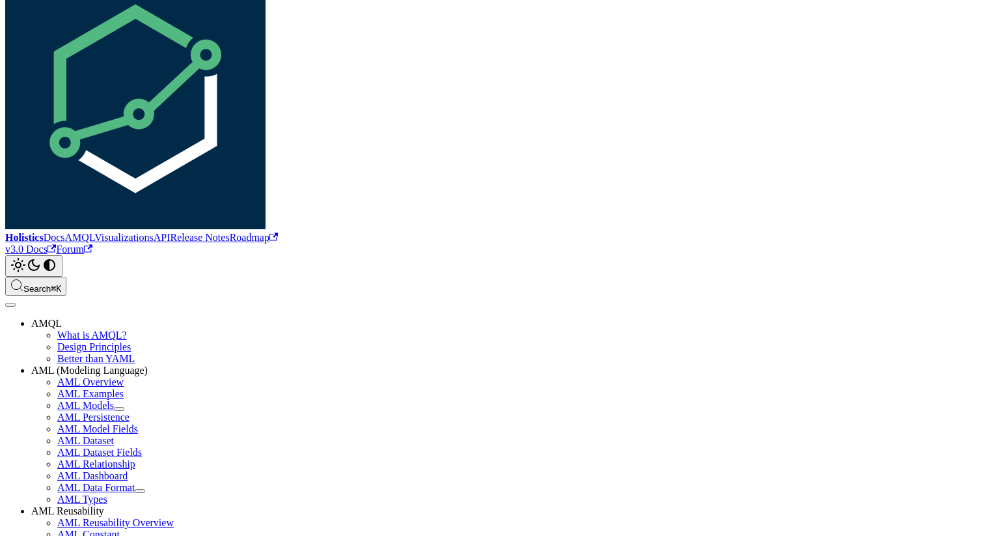
scroll to position [76, 0]
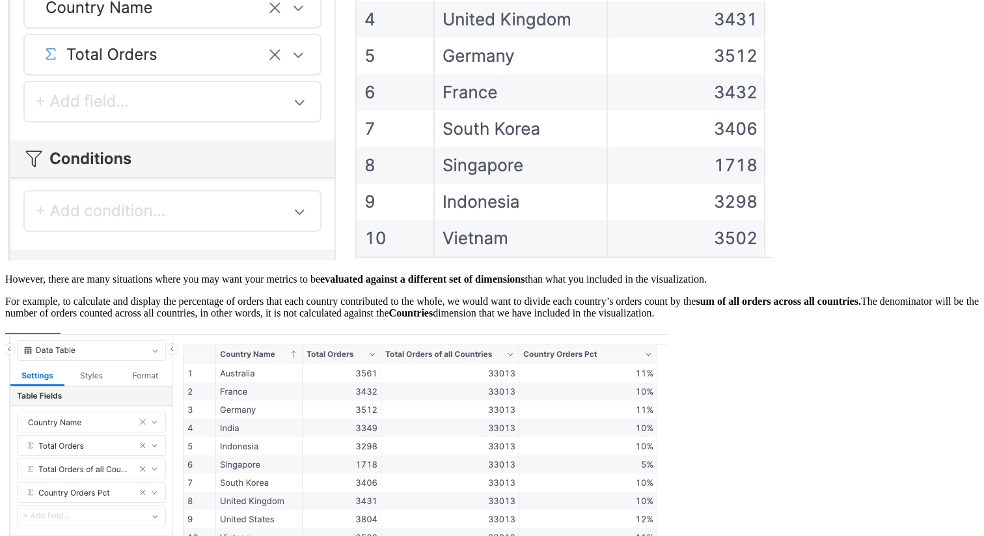
scroll to position [55, 0]
